Goal: Find specific page/section: Find specific page/section

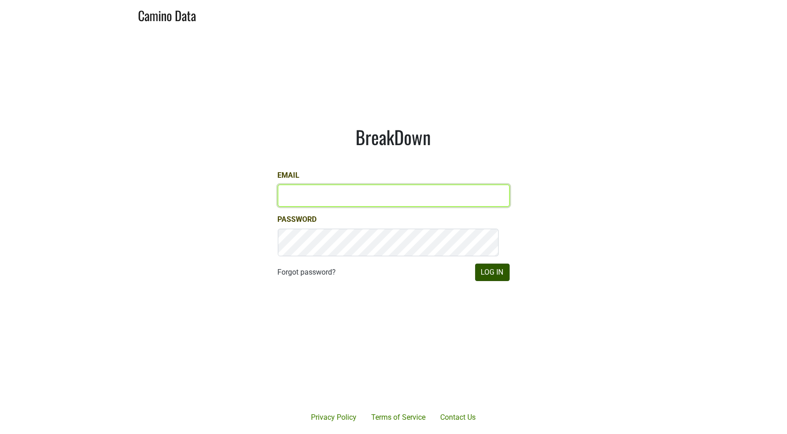
type input "[PERSON_NAME][EMAIL_ADDRESS][DOMAIN_NAME]"
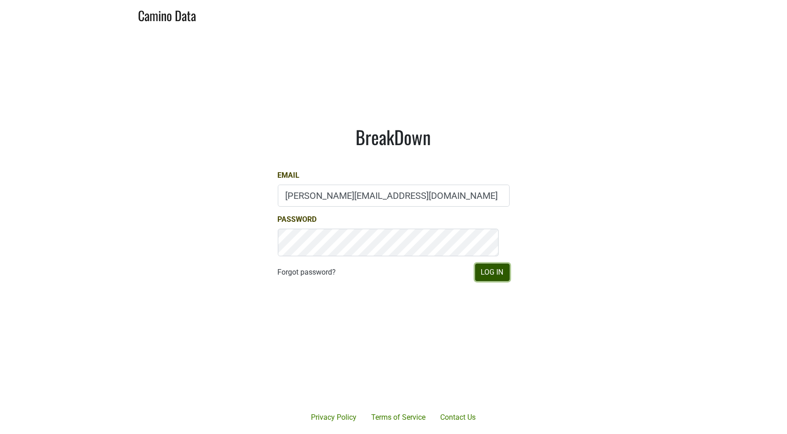
click at [486, 281] on button "Log In" at bounding box center [492, 272] width 34 height 17
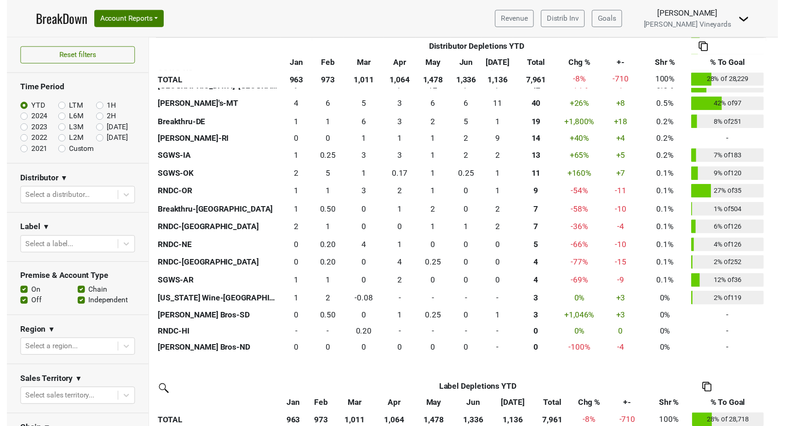
scroll to position [715, 0]
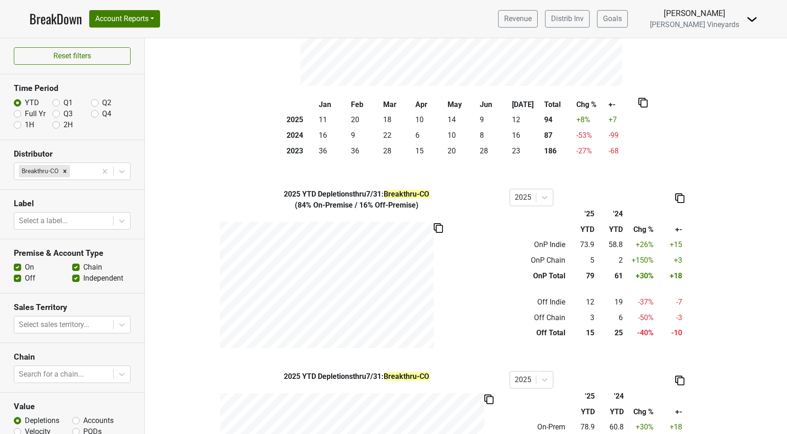
scroll to position [204, 0]
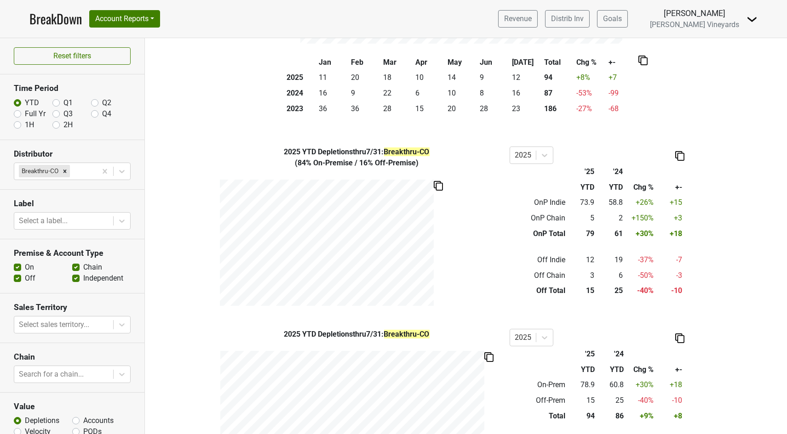
drag, startPoint x: 199, startPoint y: 55, endPoint x: 191, endPoint y: 49, distance: 9.6
drag, startPoint x: 191, startPoint y: 49, endPoint x: 172, endPoint y: 52, distance: 19.1
drag, startPoint x: 172, startPoint y: 52, endPoint x: 166, endPoint y: 323, distance: 270.9
click at [166, 306] on div "2025 YTD Depletions thru 7/31 : Breakthru-CO ( 84% On-Premise / 16% Off-Premise…" at bounding box center [466, 227] width 642 height 160
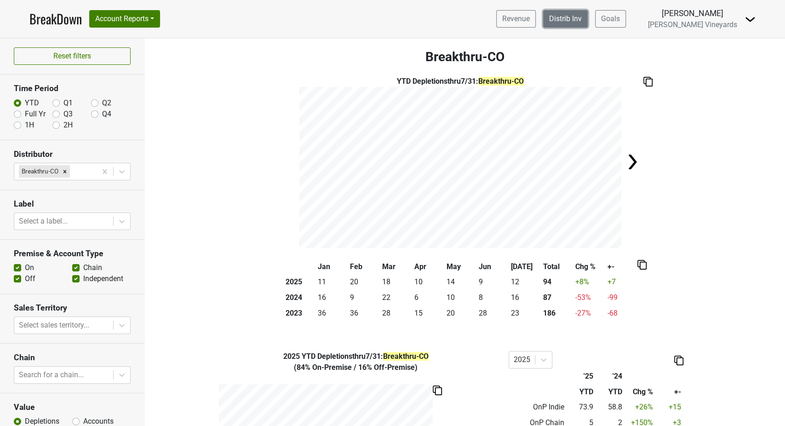
click at [543, 21] on link "Distrib Inv" at bounding box center [565, 18] width 45 height 17
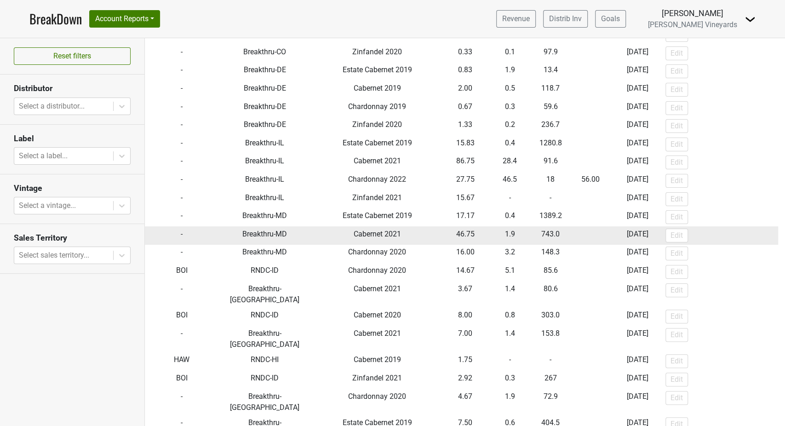
scroll to position [664, 0]
